Goal: Information Seeking & Learning: Learn about a topic

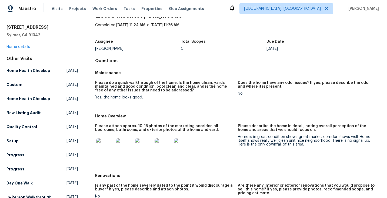
scroll to position [16, 0]
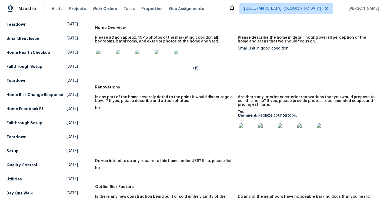
scroll to position [111, 0]
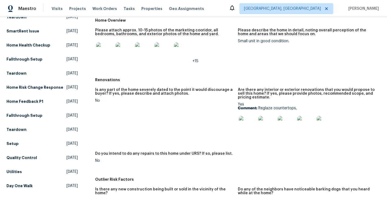
click at [246, 123] on img at bounding box center [247, 124] width 17 height 17
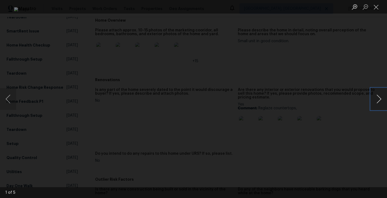
click at [380, 96] on button "Next image" at bounding box center [379, 99] width 16 height 22
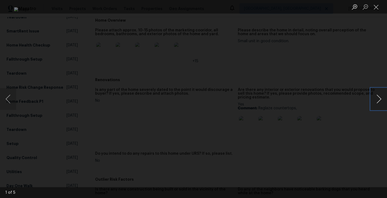
click at [380, 96] on button "Next image" at bounding box center [379, 99] width 16 height 22
click at [8, 94] on button "Previous image" at bounding box center [8, 99] width 16 height 22
click at [378, 98] on button "Next image" at bounding box center [379, 99] width 16 height 22
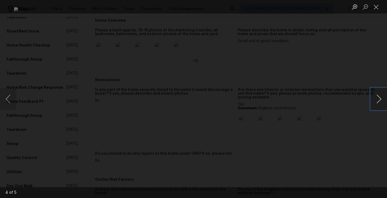
click at [378, 98] on button "Next image" at bounding box center [379, 99] width 16 height 22
click at [378, 9] on button "Close lightbox" at bounding box center [376, 6] width 11 height 9
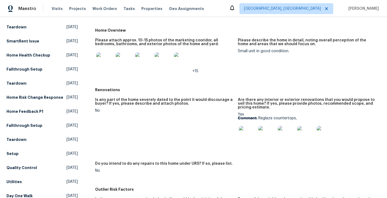
scroll to position [101, 0]
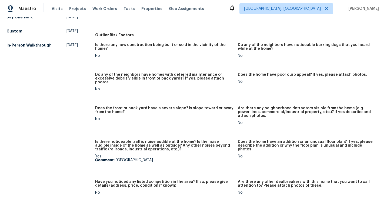
scroll to position [253, 0]
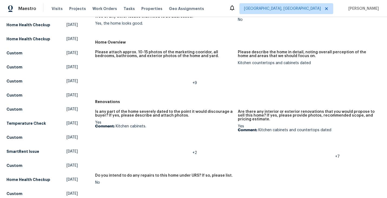
scroll to position [91, 0]
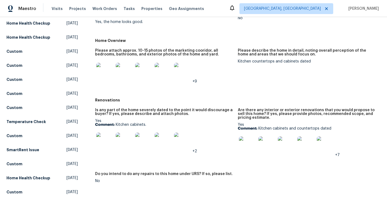
click at [250, 141] on img at bounding box center [247, 144] width 17 height 17
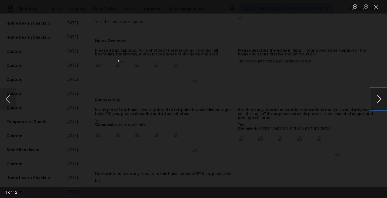
click at [379, 95] on button "Next image" at bounding box center [379, 99] width 16 height 22
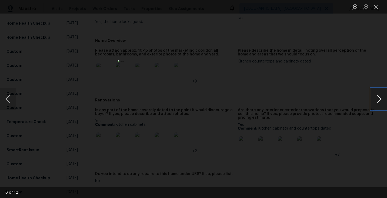
click at [379, 95] on button "Next image" at bounding box center [379, 99] width 16 height 22
click at [376, 8] on button "Close lightbox" at bounding box center [376, 6] width 11 height 9
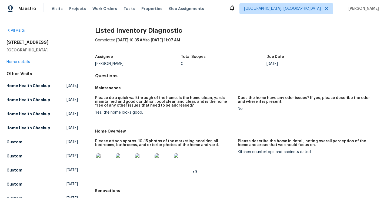
scroll to position [0, 0]
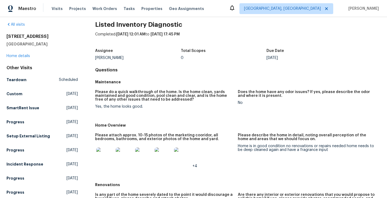
scroll to position [20, 0]
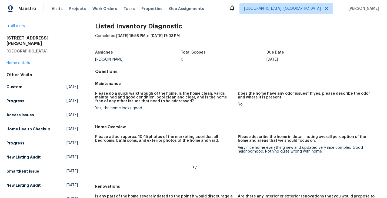
scroll to position [3, 0]
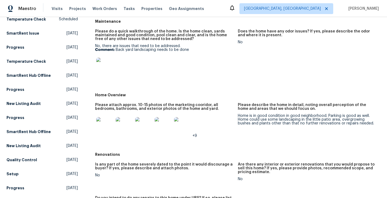
scroll to position [68, 0]
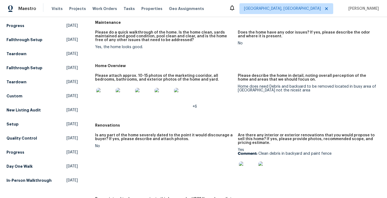
scroll to position [67, 0]
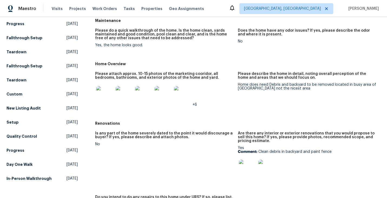
click at [250, 165] on img at bounding box center [247, 168] width 17 height 17
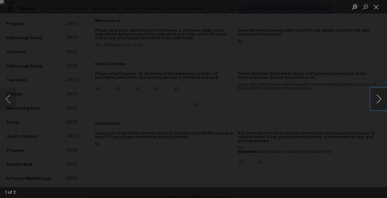
click at [377, 95] on button "Next image" at bounding box center [379, 99] width 16 height 22
click at [375, 7] on button "Close lightbox" at bounding box center [376, 6] width 11 height 9
